Goal: Navigation & Orientation: Find specific page/section

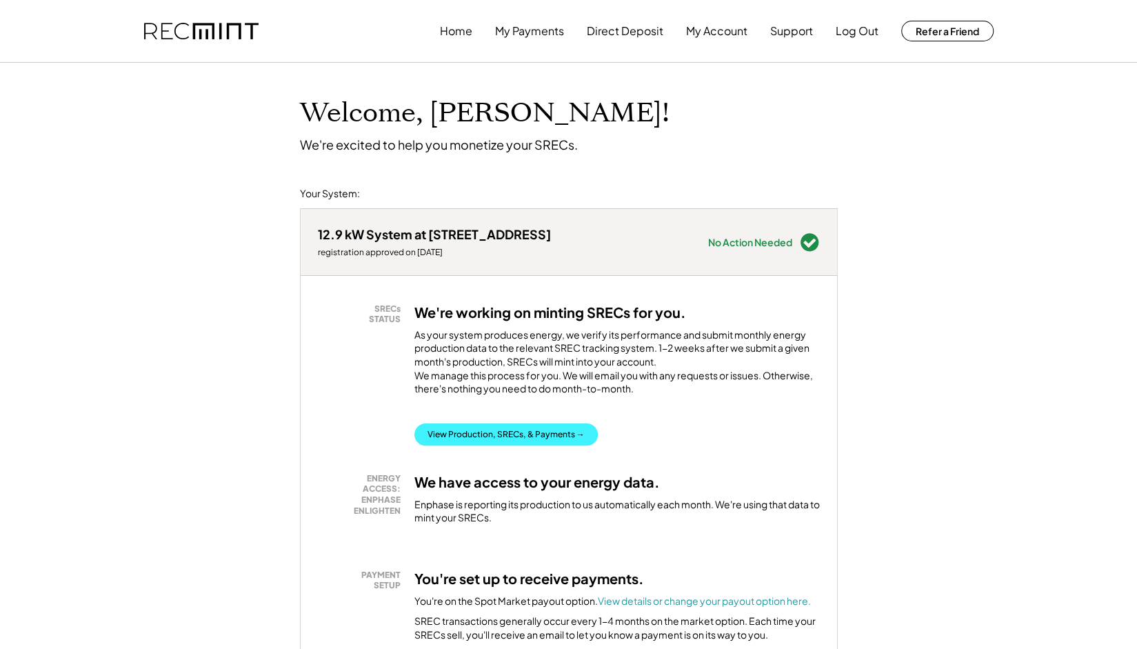
click at [519, 445] on button "View Production, SRECs, & Payments →" at bounding box center [505, 434] width 183 height 22
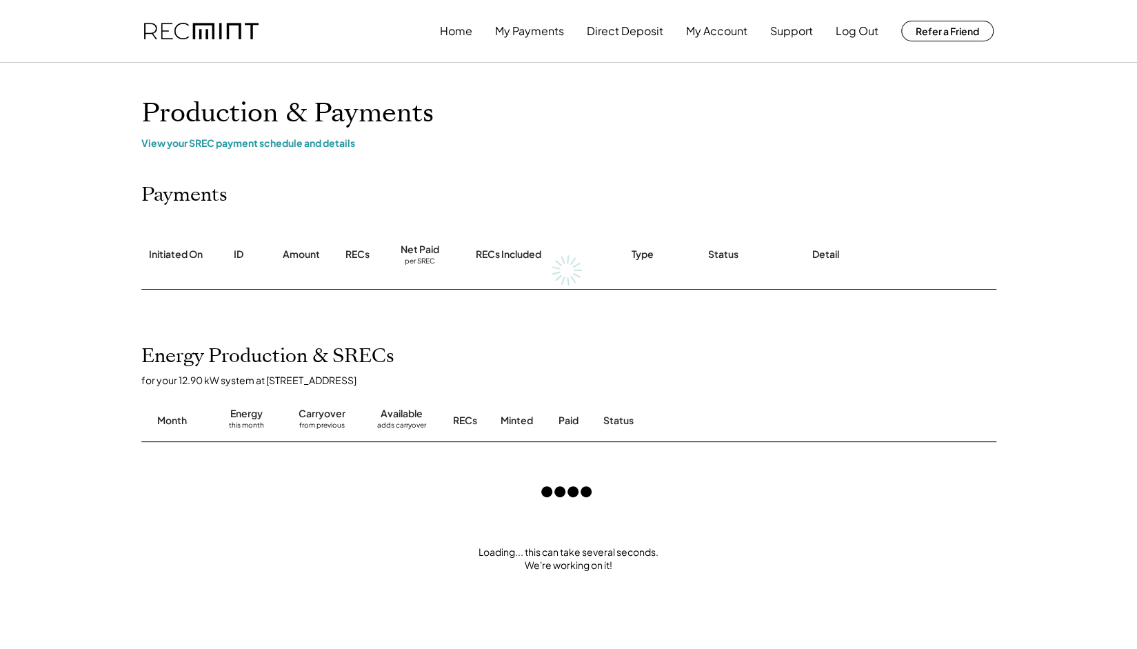
click at [101, 409] on div "Home My Payments Direct Deposit My Account Support Log Out Refer a Friend Produ…" at bounding box center [568, 548] width 1137 height 1096
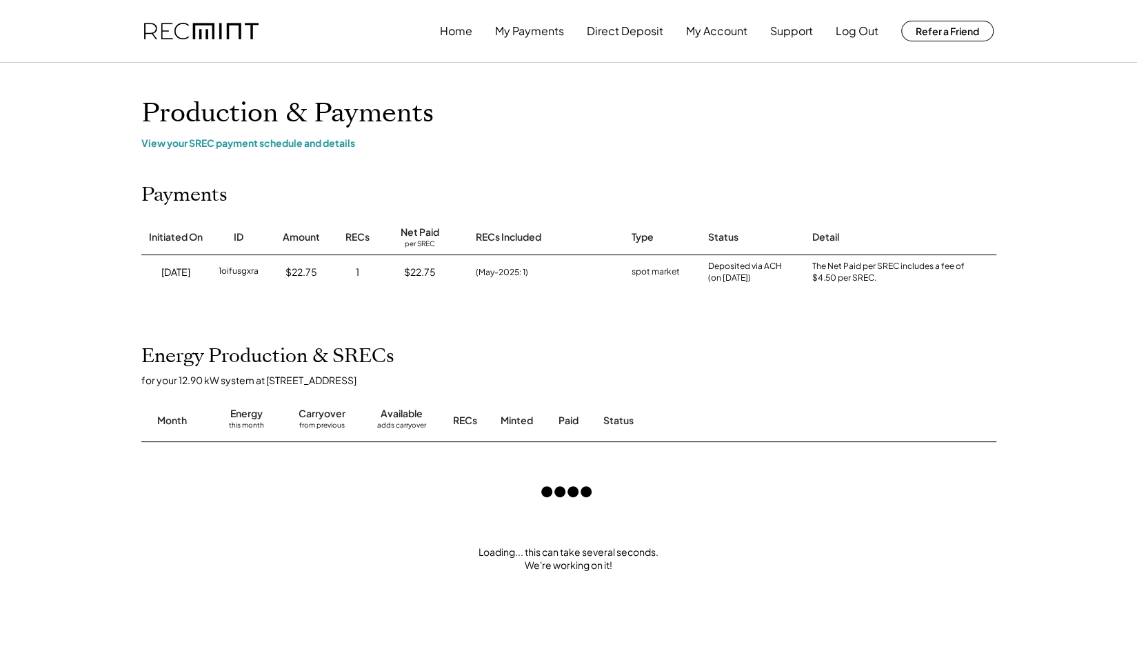
click at [101, 409] on div "Home My Payments Direct Deposit My Account Support Log Out Refer a Friend Produ…" at bounding box center [568, 548] width 1137 height 1096
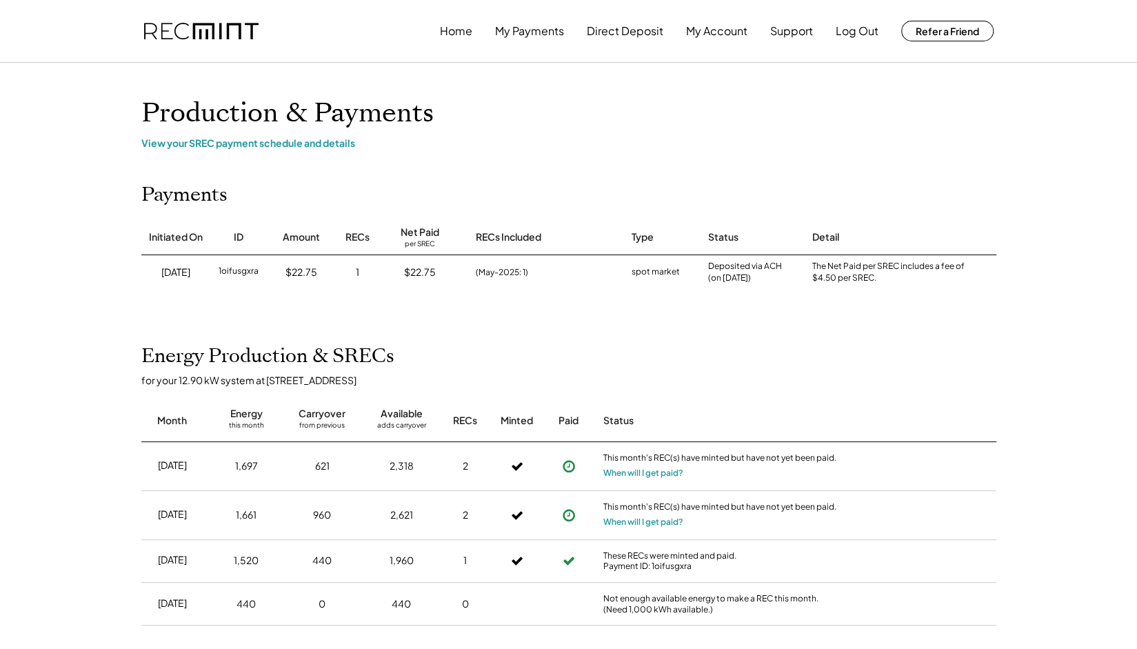
click at [101, 409] on div "Home My Payments Direct Deposit My Account Support Log Out Refer a Friend Produ…" at bounding box center [568, 483] width 1137 height 966
